Goal: Information Seeking & Learning: Learn about a topic

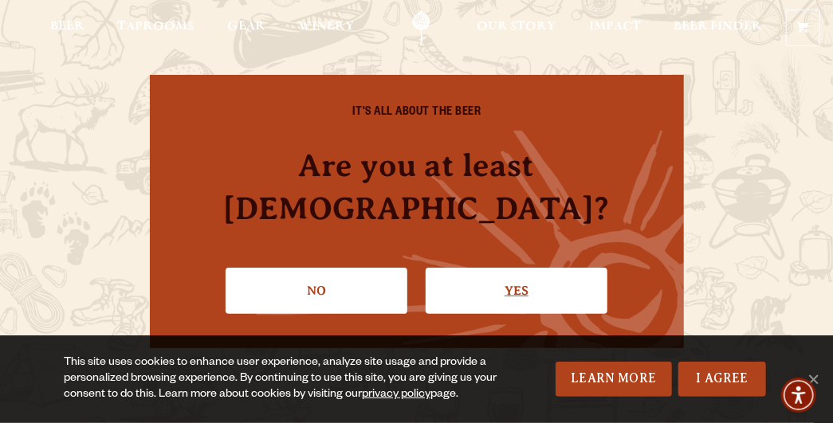
click at [527, 272] on link "Yes" at bounding box center [516, 291] width 182 height 46
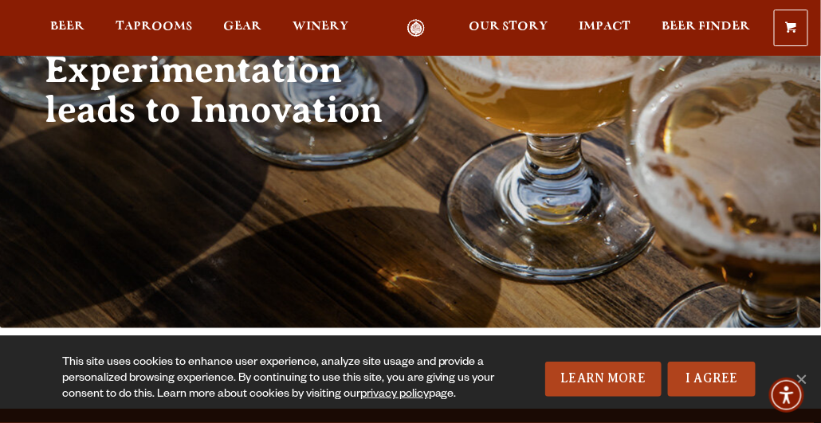
scroll to position [190, 0]
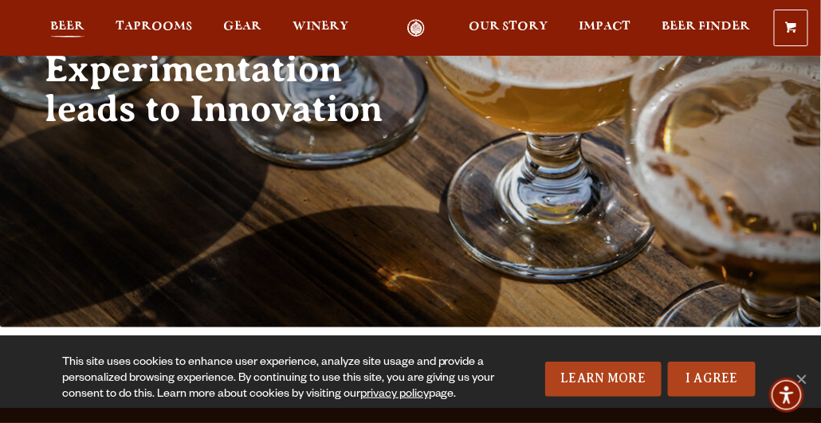
click at [74, 23] on span "Beer" at bounding box center [67, 26] width 34 height 13
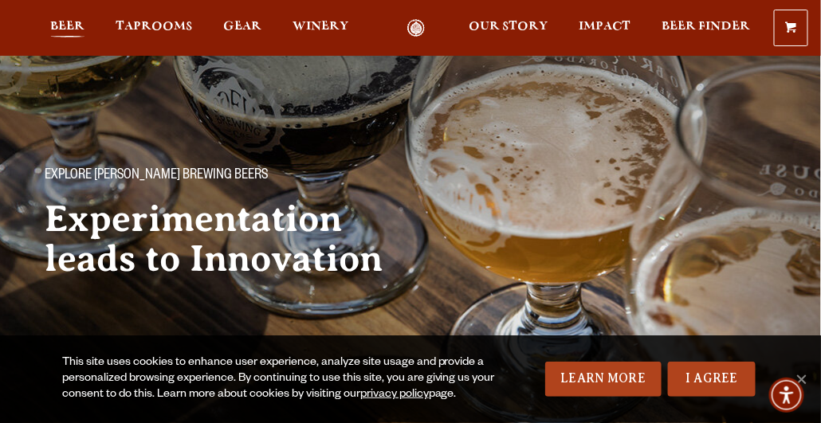
scroll to position [0, 0]
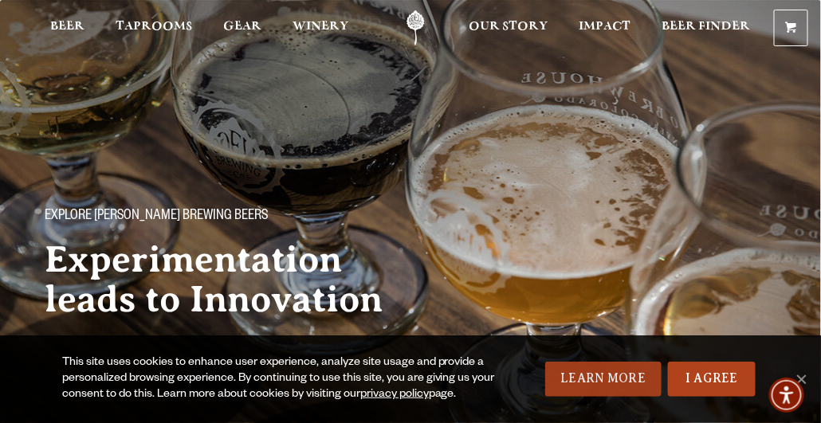
click at [610, 371] on link "Learn More" at bounding box center [603, 379] width 117 height 35
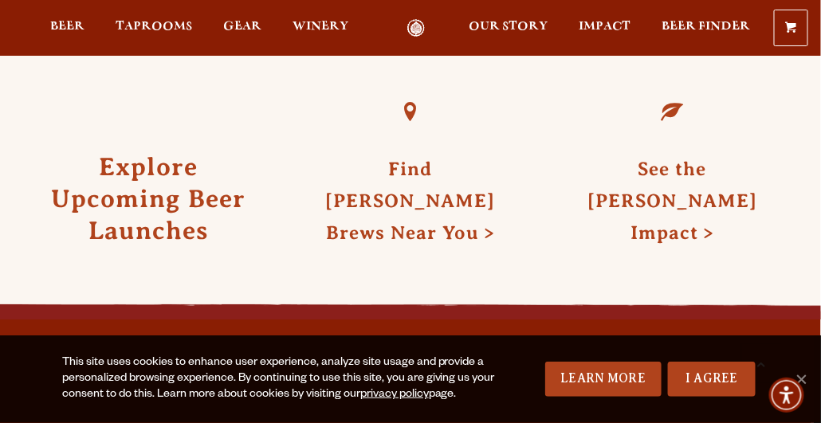
scroll to position [4198, 0]
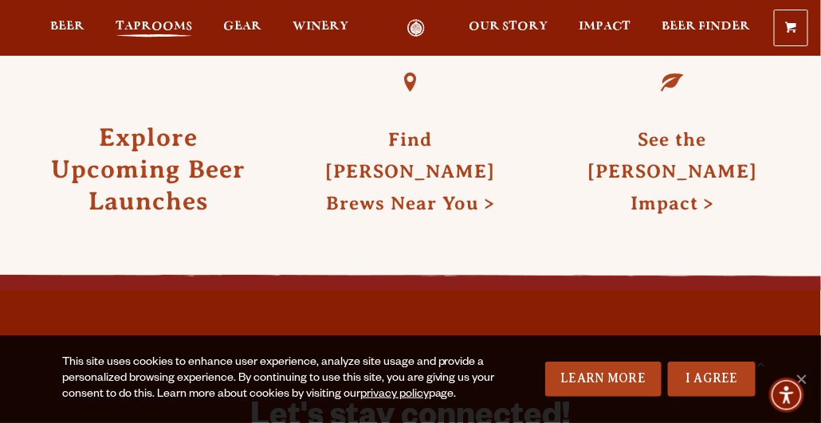
click at [134, 25] on span "Taprooms" at bounding box center [154, 26] width 76 height 13
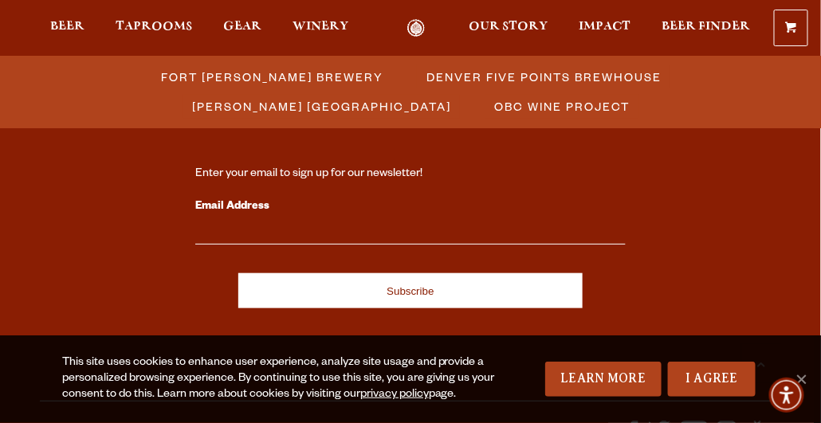
scroll to position [1713, 0]
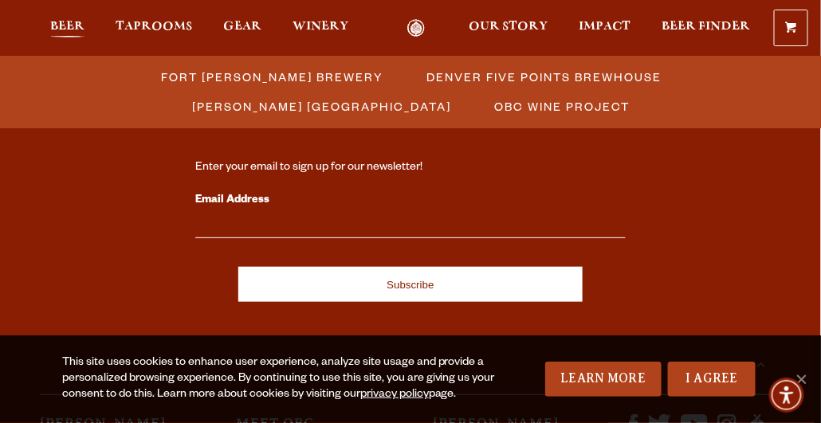
click at [72, 20] on span "Beer" at bounding box center [67, 26] width 34 height 13
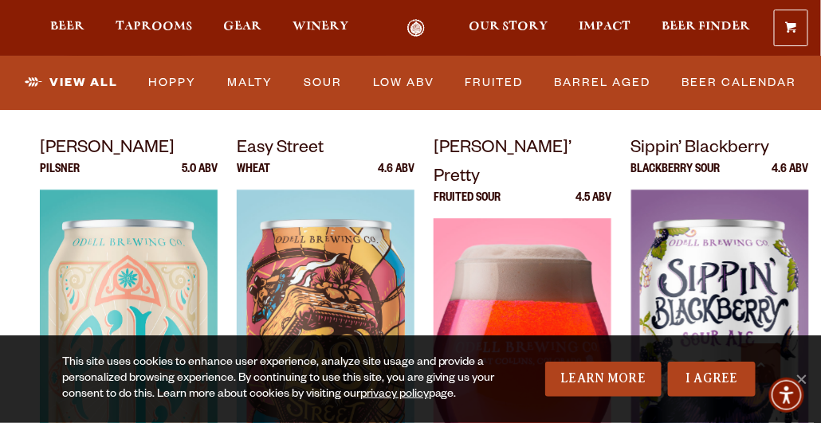
scroll to position [1134, 0]
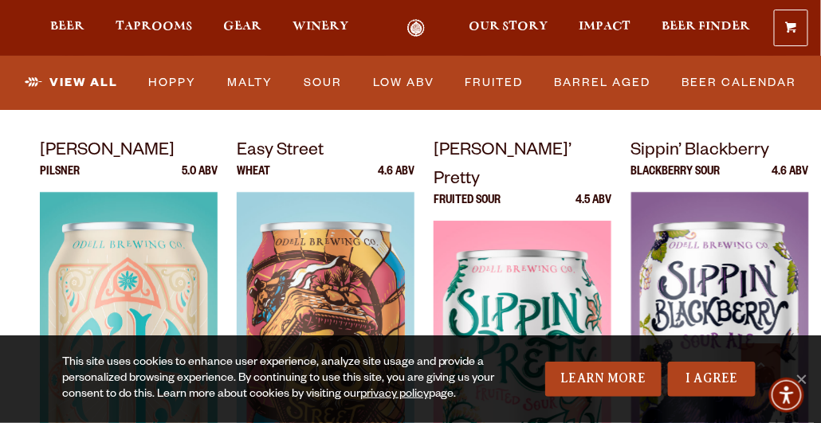
click at [484, 143] on p "Sippin’ Pretty" at bounding box center [522, 166] width 178 height 57
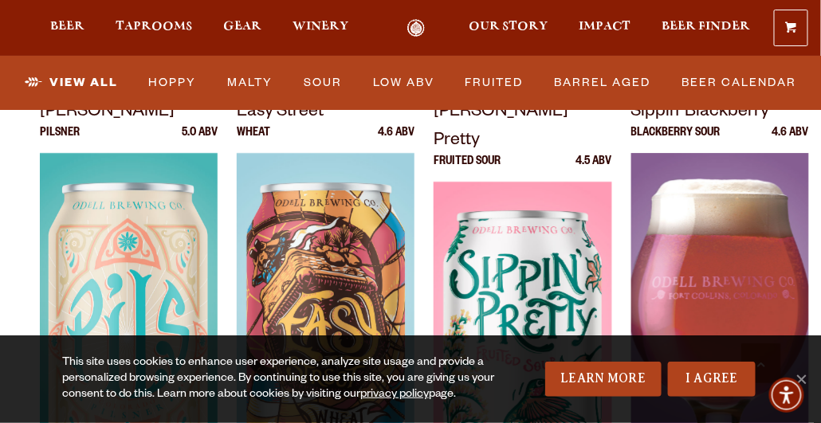
scroll to position [1128, 0]
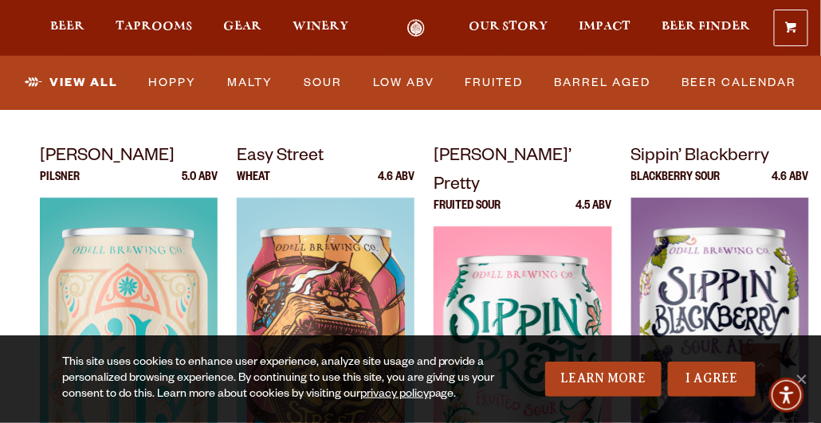
click at [690, 151] on p "Sippin’ Blackberry" at bounding box center [720, 157] width 178 height 29
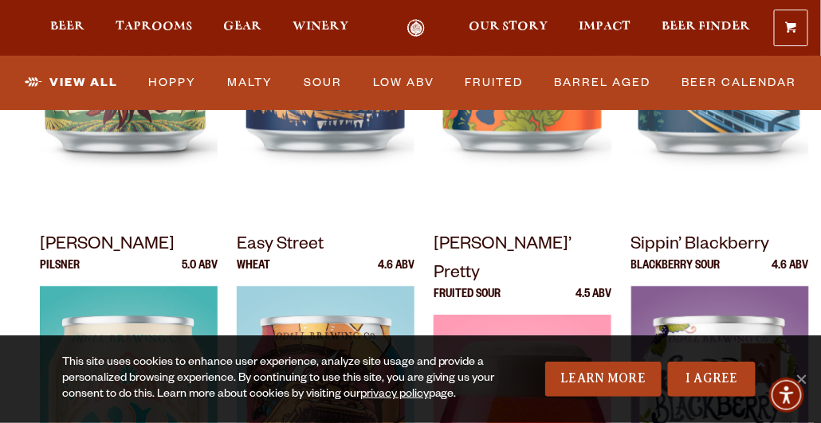
scroll to position [1039, 0]
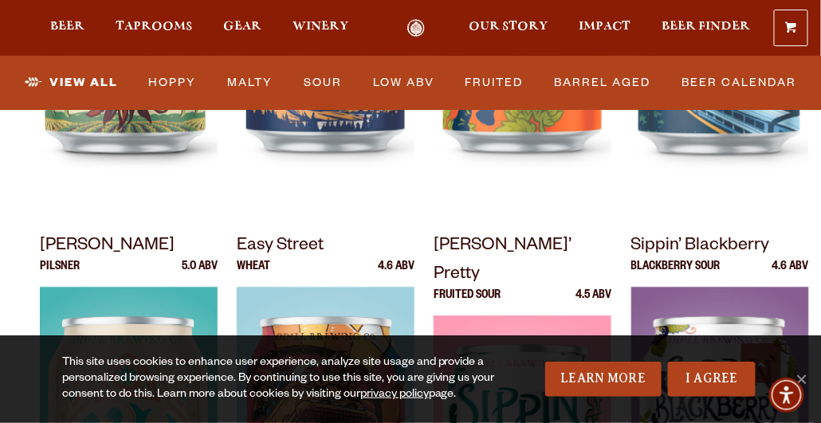
click at [500, 239] on p "[PERSON_NAME]’ Pretty" at bounding box center [522, 261] width 178 height 57
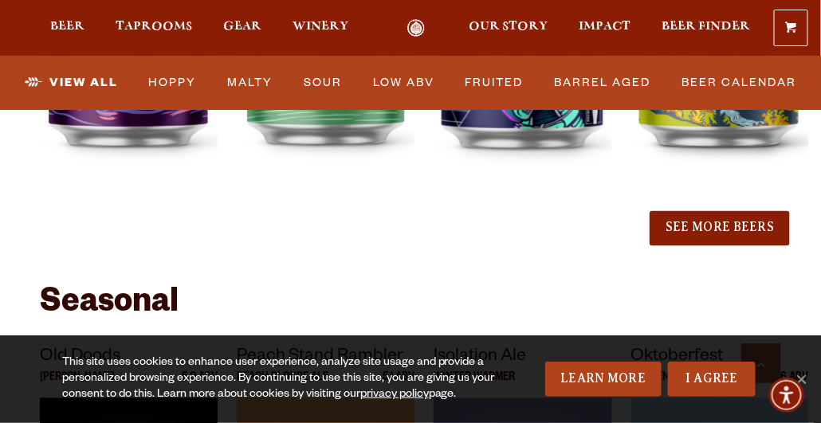
scroll to position [2023, 0]
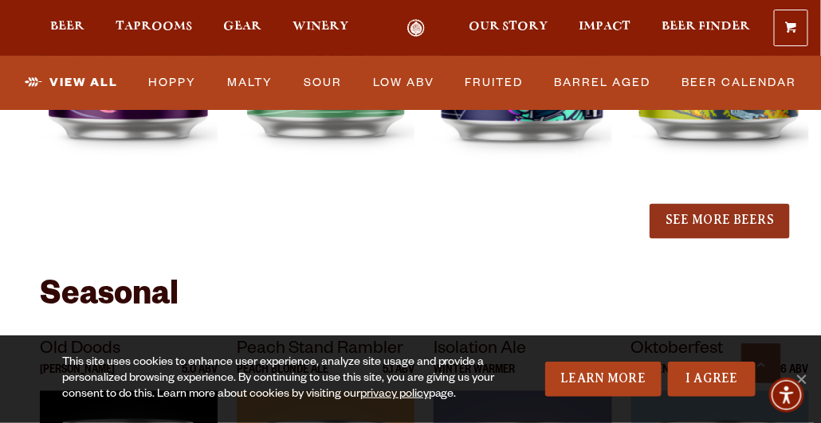
click at [715, 204] on button "See More Beers" at bounding box center [719, 221] width 140 height 35
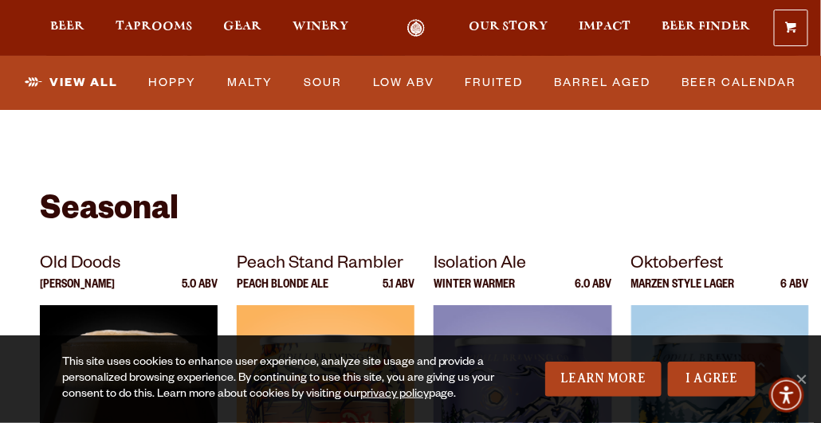
scroll to position [2540, 0]
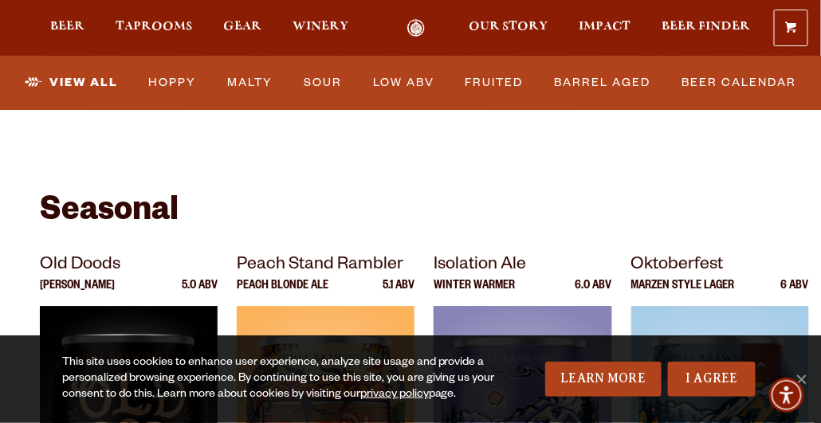
click at [98, 252] on p "Old Doods" at bounding box center [129, 266] width 178 height 29
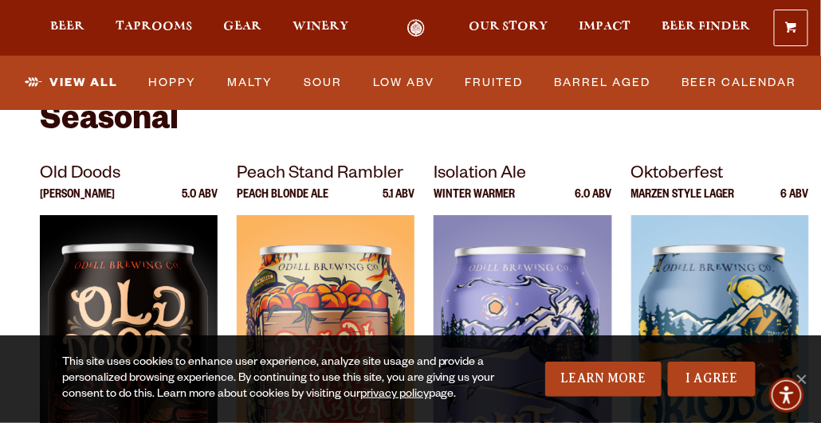
scroll to position [2599, 0]
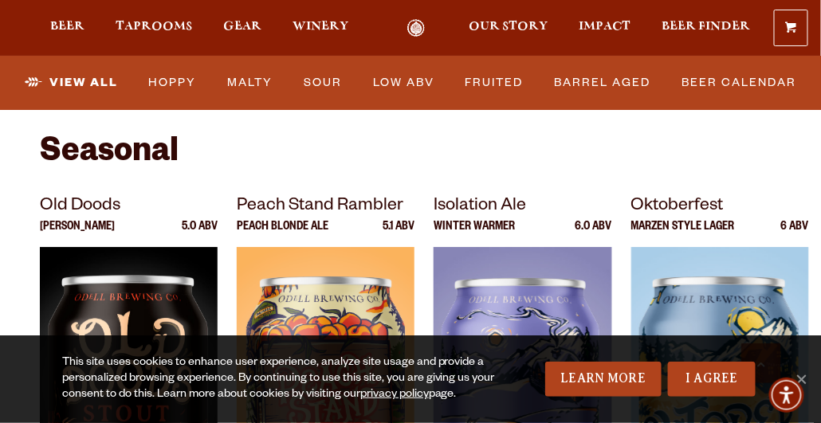
click at [308, 193] on p "Peach Stand Rambler" at bounding box center [326, 207] width 178 height 29
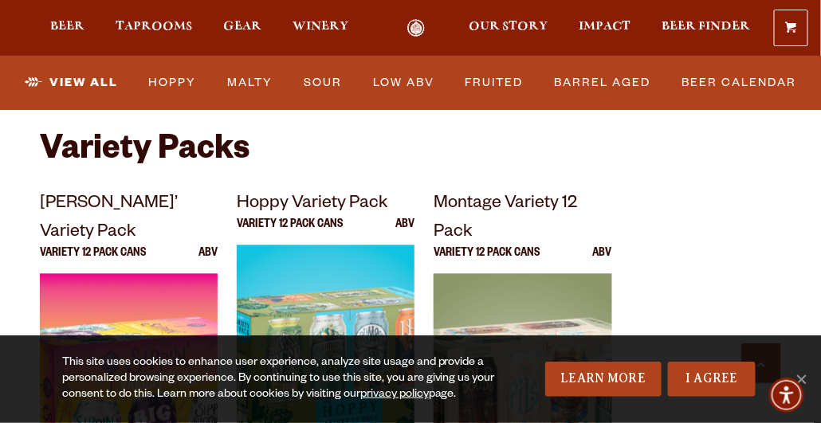
scroll to position [3698, 0]
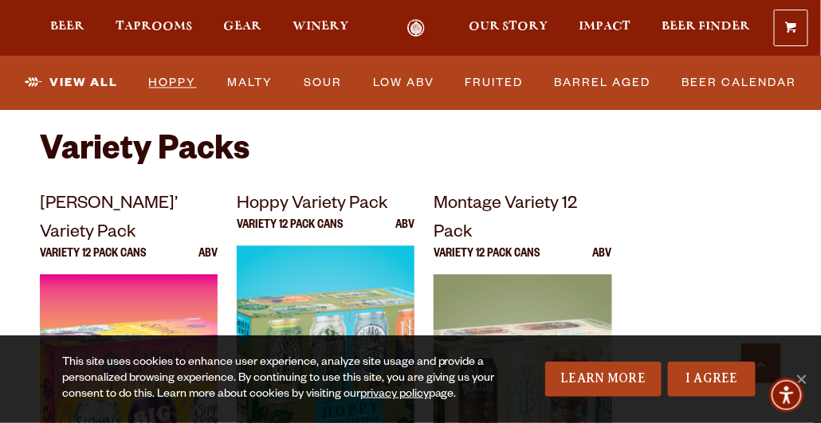
click at [166, 79] on link "Hoppy" at bounding box center [173, 83] width 61 height 37
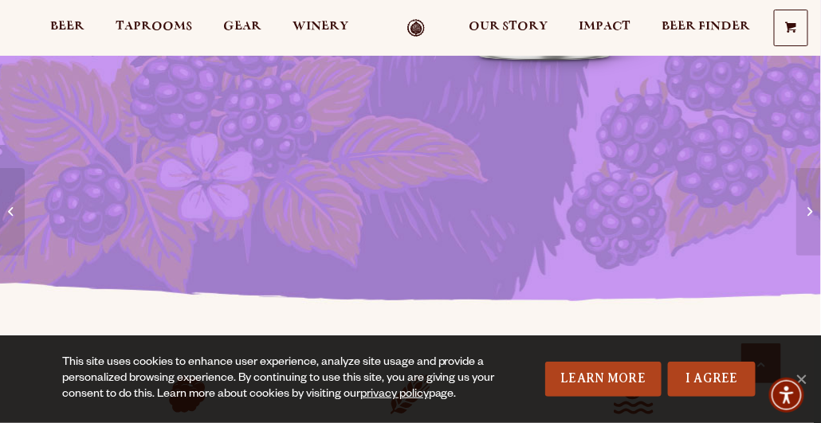
scroll to position [478, 0]
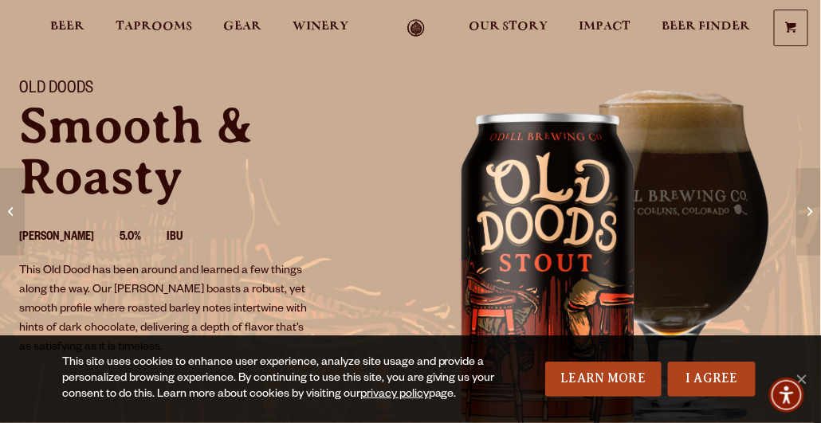
scroll to position [45, 0]
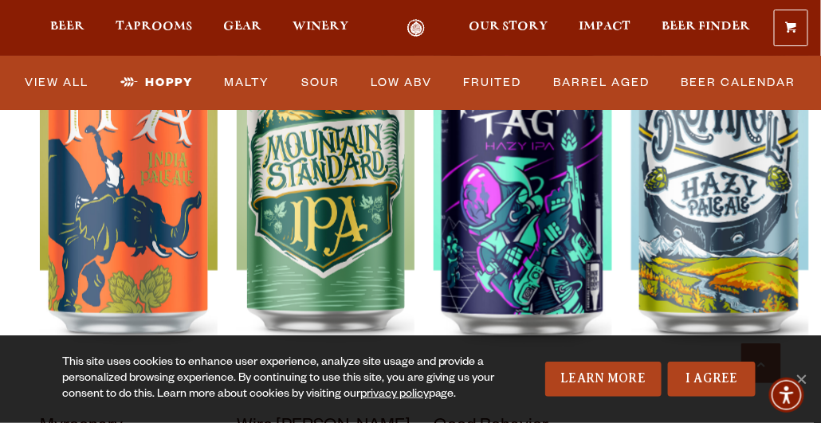
scroll to position [647, 0]
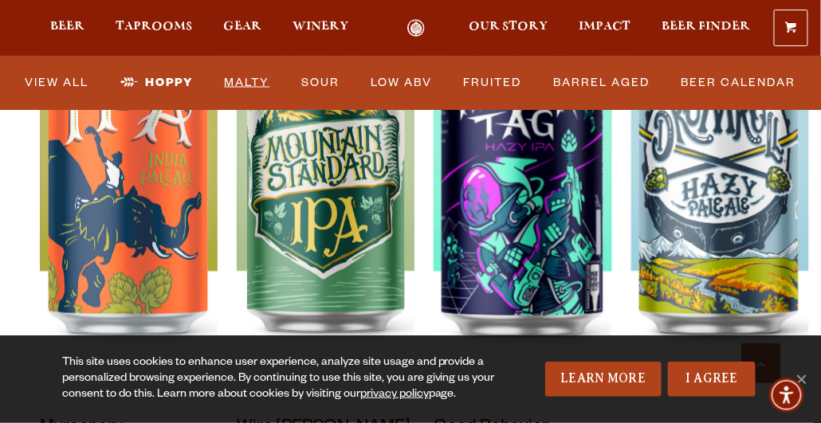
click at [244, 80] on link "Malty" at bounding box center [247, 83] width 58 height 37
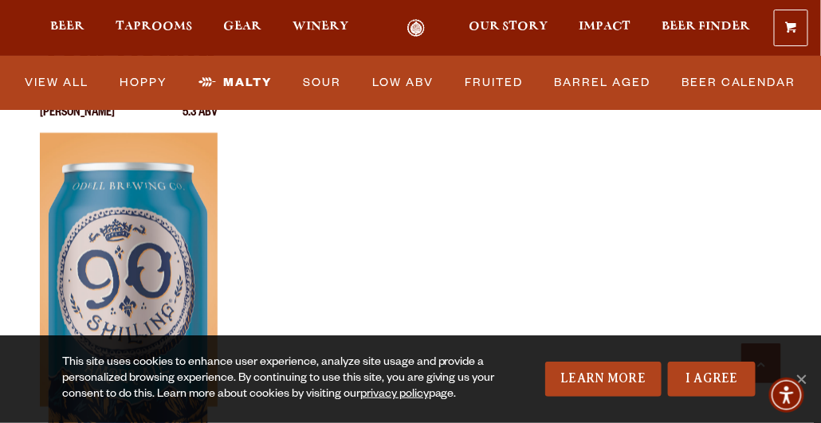
scroll to position [414, 0]
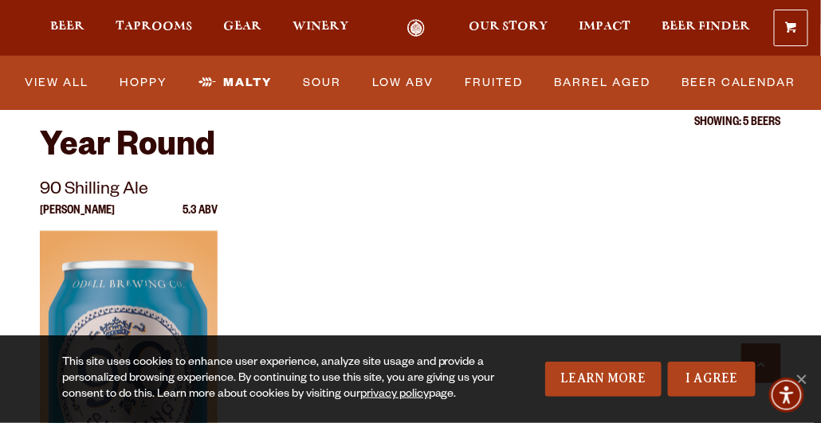
click at [98, 186] on p "90 Shilling Ale" at bounding box center [129, 191] width 178 height 29
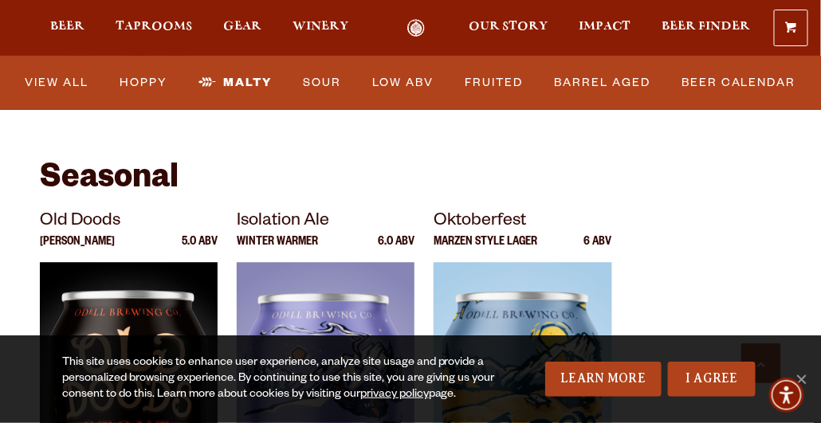
scroll to position [916, 0]
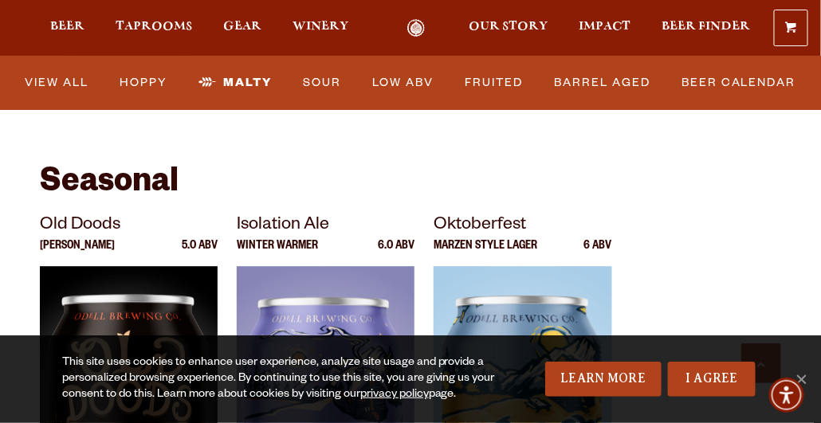
click at [264, 226] on p "Isolation Ale" at bounding box center [326, 226] width 178 height 29
click at [484, 222] on p "Oktoberfest" at bounding box center [522, 226] width 178 height 29
click at [322, 80] on link "Sour" at bounding box center [321, 83] width 51 height 37
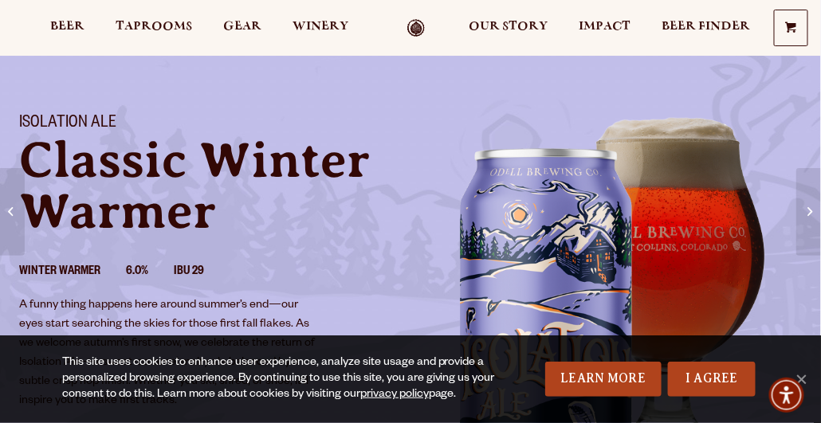
scroll to position [60, 0]
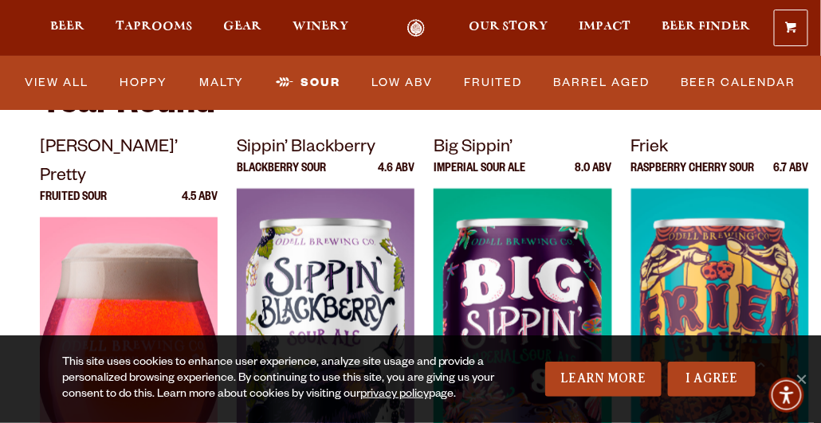
scroll to position [438, 0]
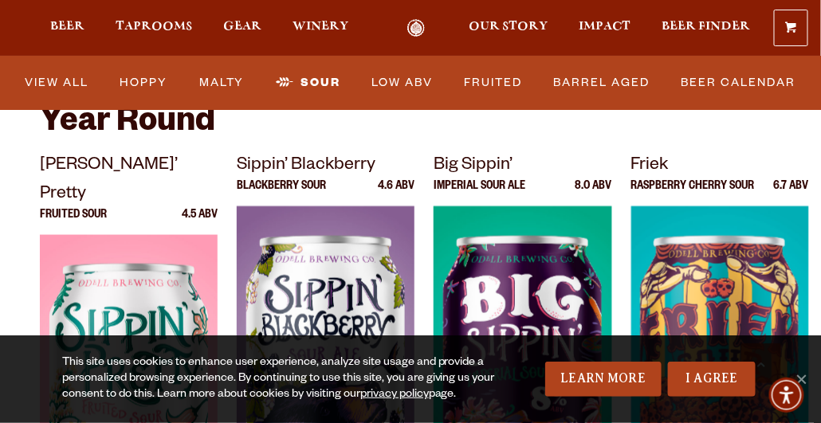
click at [139, 159] on p "[PERSON_NAME]’ Pretty" at bounding box center [129, 180] width 178 height 57
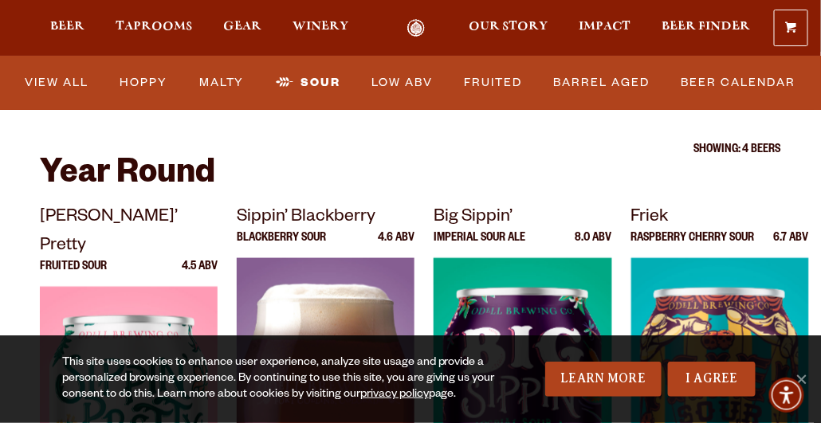
scroll to position [384, 0]
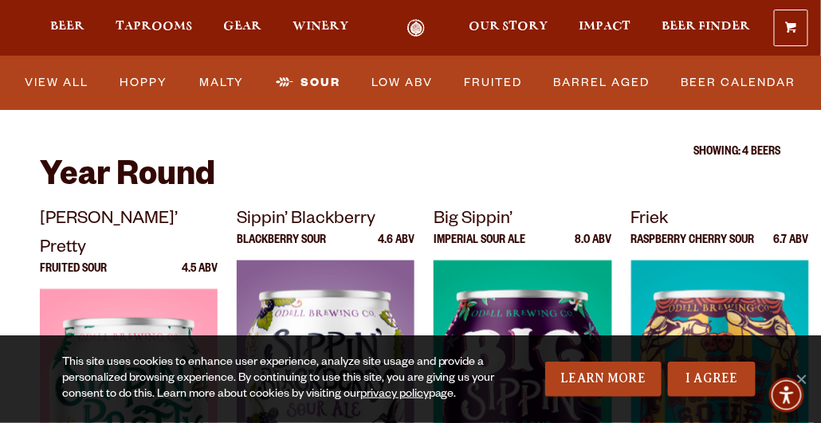
click at [293, 221] on p "Sippin’ Blackberry" at bounding box center [326, 220] width 178 height 29
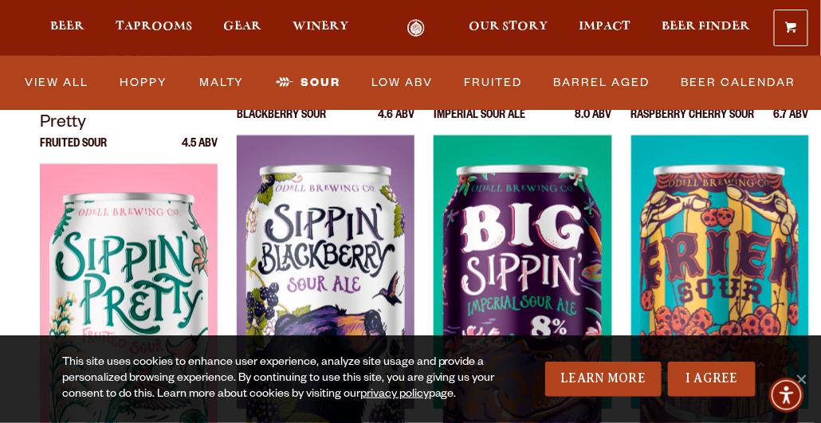
scroll to position [463, 0]
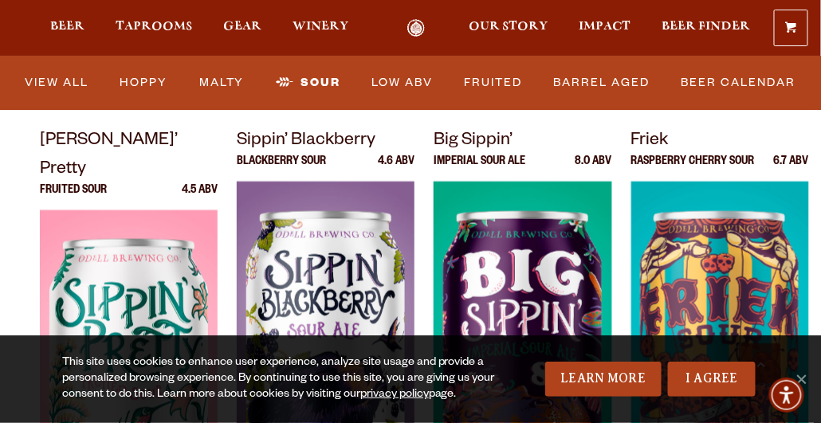
click at [480, 159] on p "Imperial Sour Ale" at bounding box center [479, 168] width 92 height 25
click at [677, 156] on p "Raspberry Cherry Sour" at bounding box center [692, 168] width 123 height 25
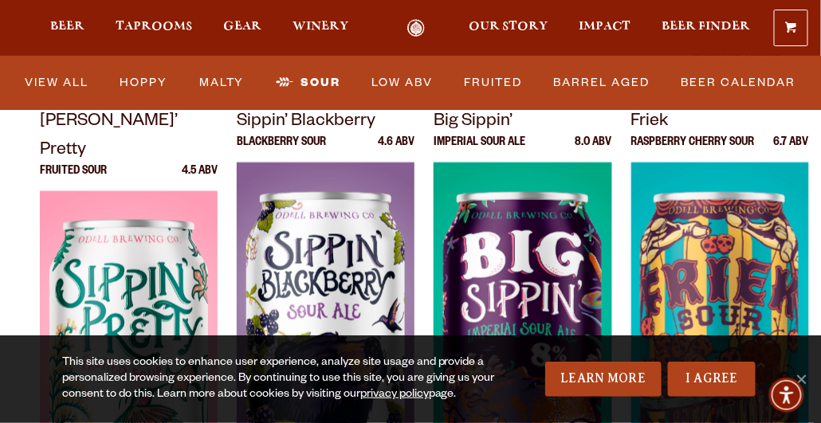
scroll to position [483, 0]
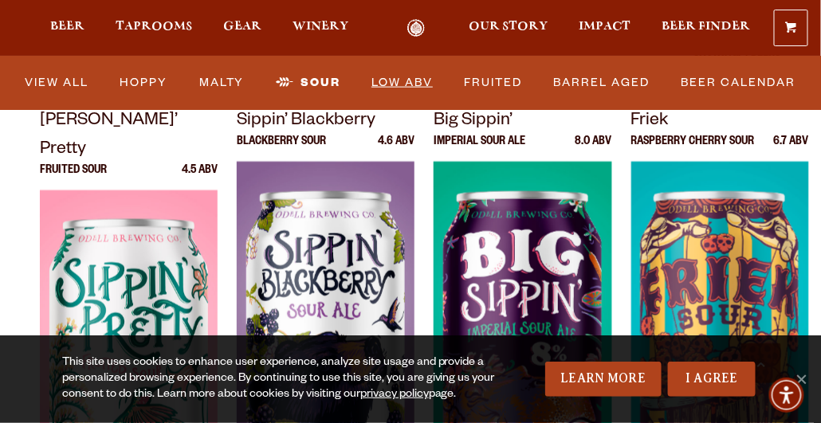
click at [406, 78] on link "Low ABV" at bounding box center [402, 83] width 74 height 37
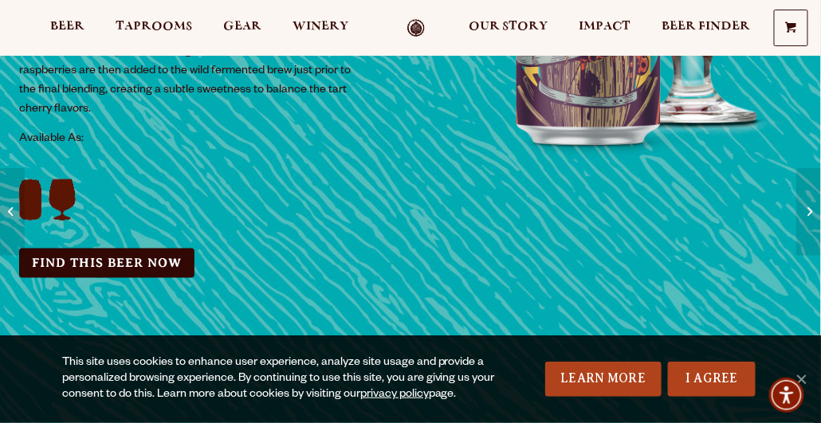
scroll to position [319, 0]
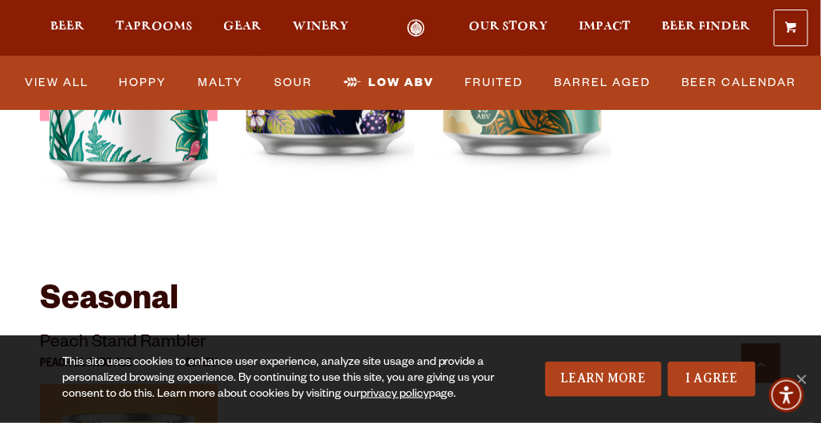
scroll to position [1299, 0]
click at [483, 80] on link "Fruited" at bounding box center [494, 83] width 71 height 37
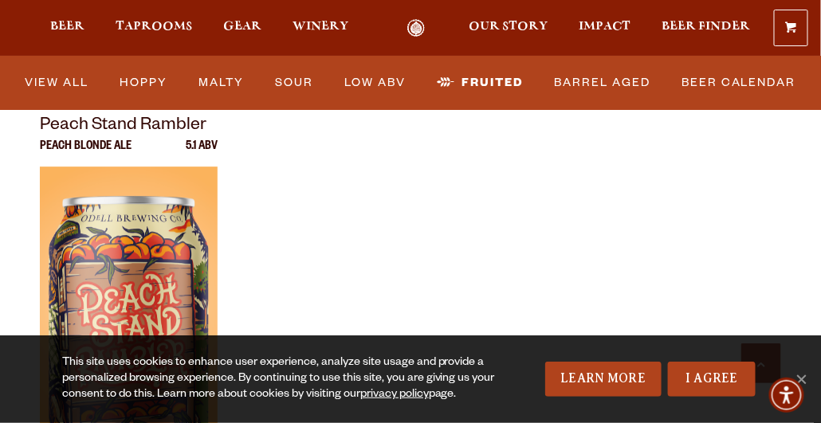
scroll to position [1037, 0]
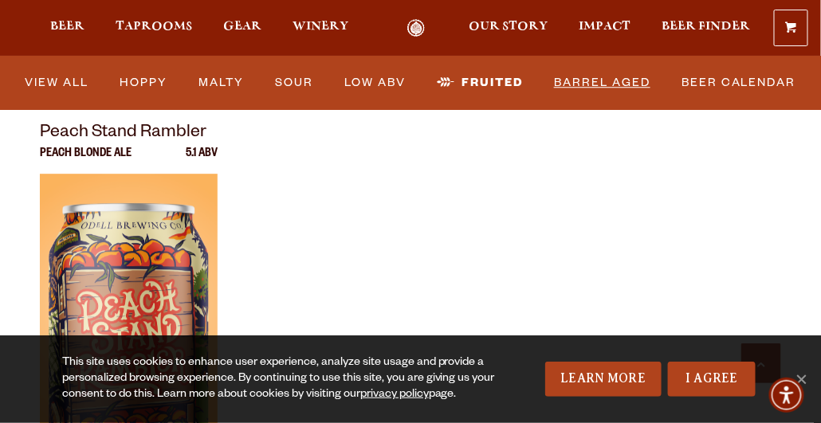
click at [589, 76] on link "Barrel Aged" at bounding box center [601, 83] width 109 height 37
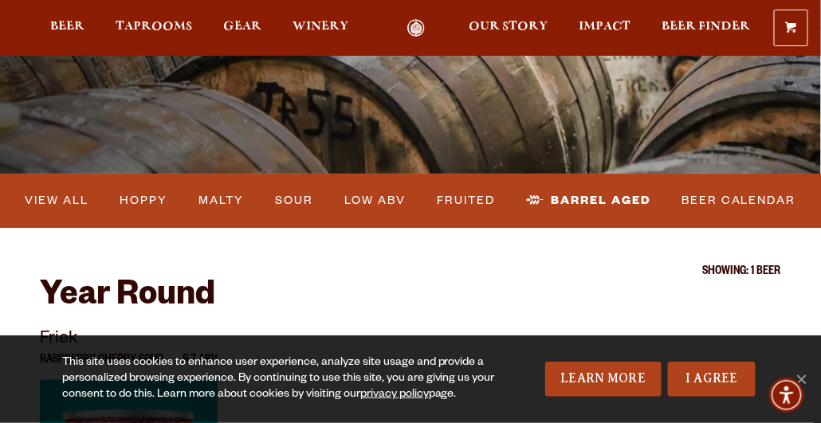
scroll to position [264, 0]
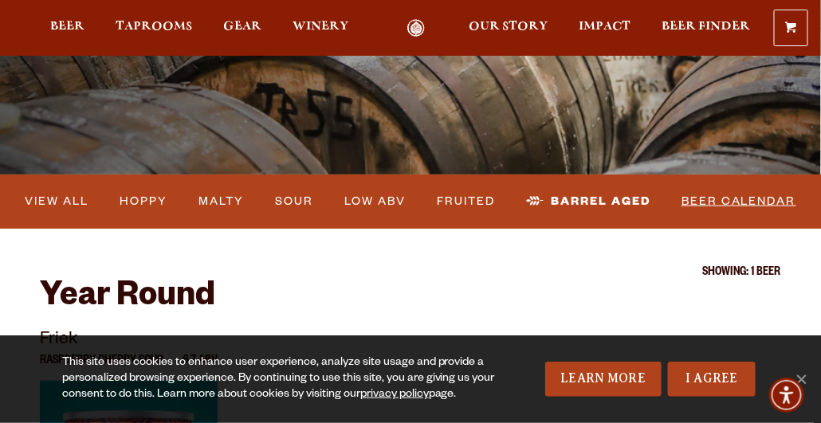
click at [720, 203] on link "Beer Calendar" at bounding box center [738, 201] width 127 height 37
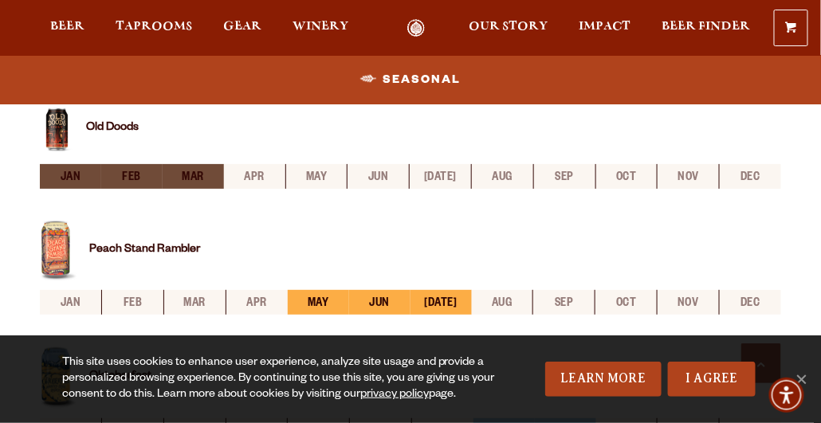
scroll to position [598, 0]
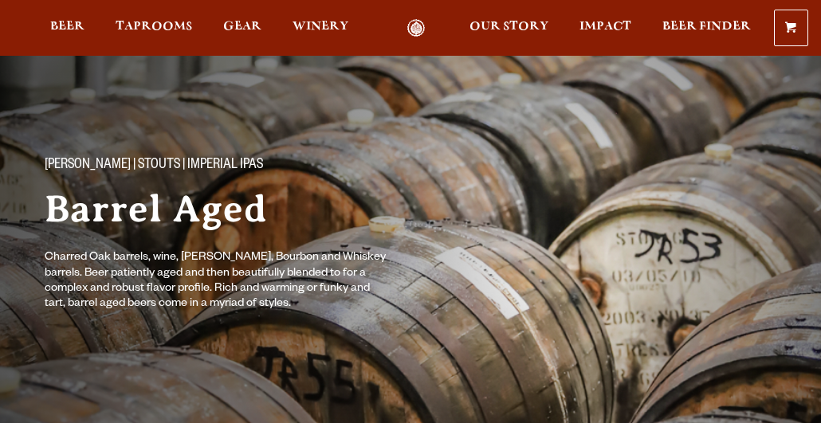
scroll to position [264, 0]
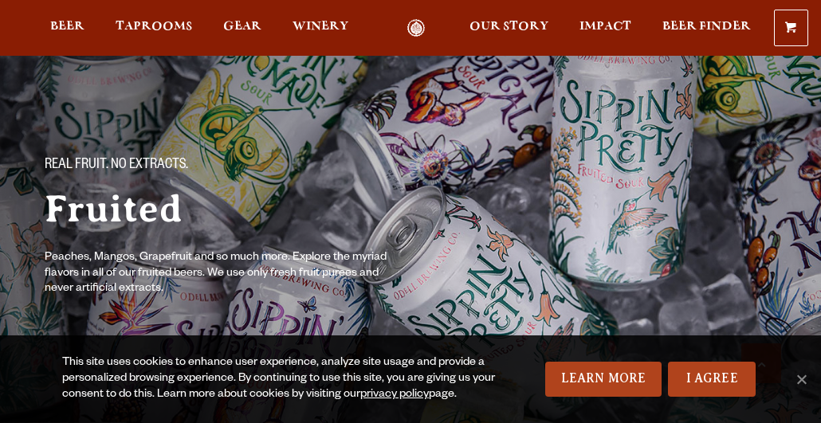
scroll to position [1037, 0]
